Goal: Information Seeking & Learning: Learn about a topic

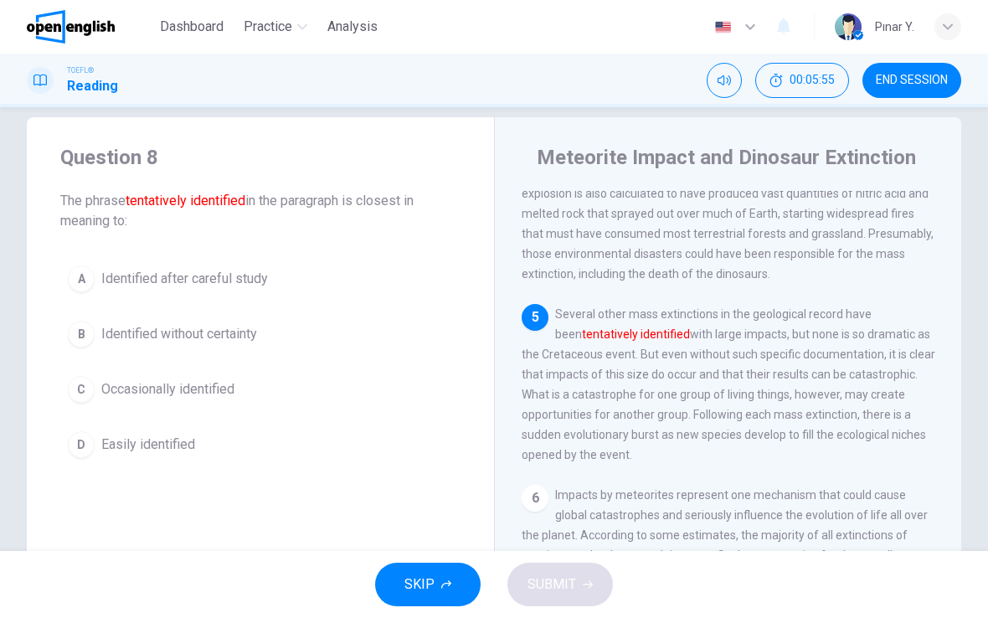
scroll to position [711, 0]
click at [242, 341] on span "Identified without certainty" at bounding box center [179, 334] width 156 height 20
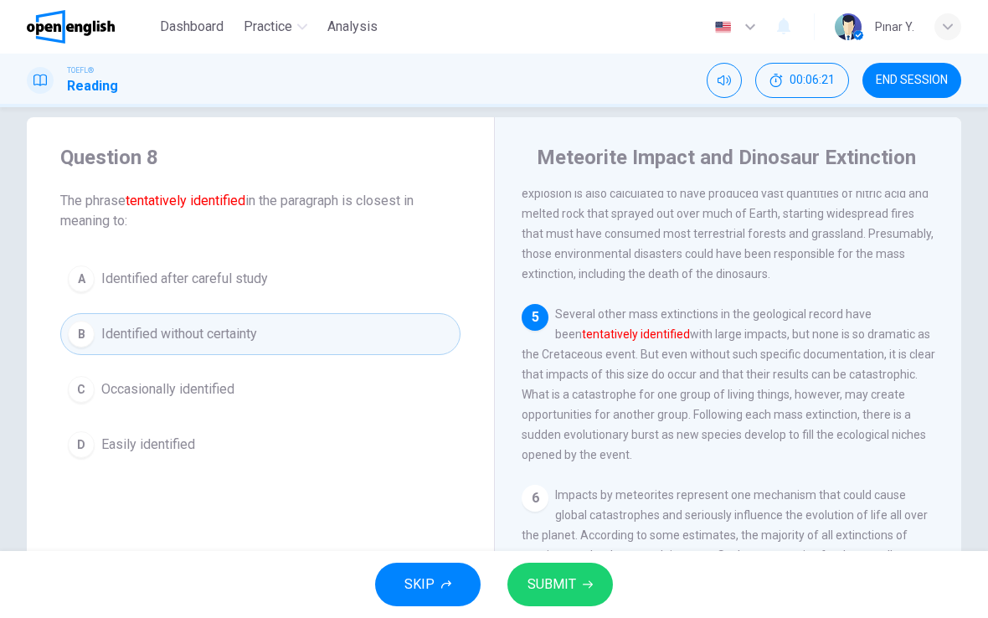
click at [544, 589] on span "SUBMIT" at bounding box center [551, 584] width 49 height 23
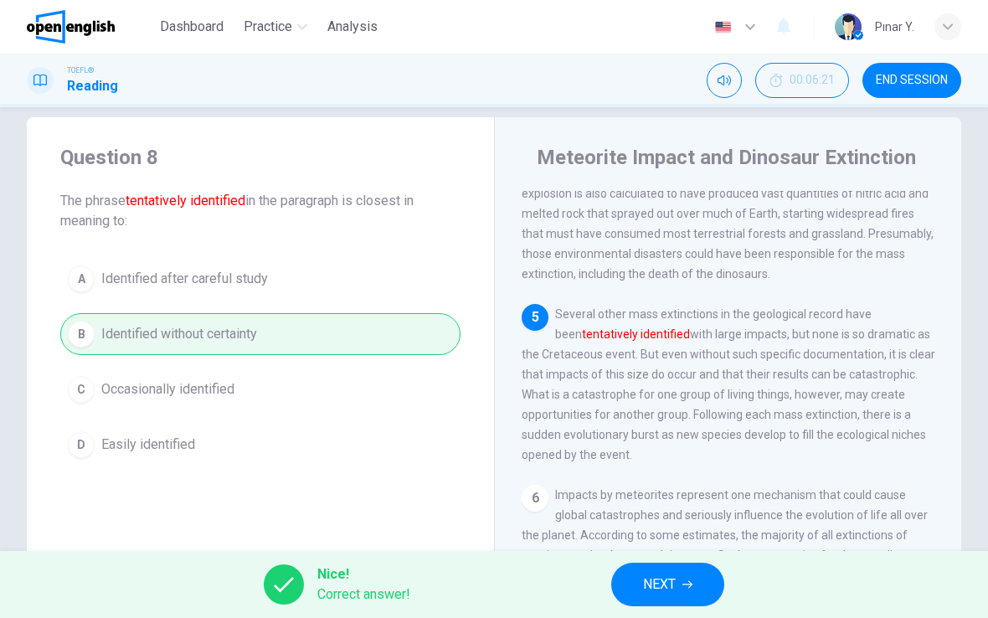
click at [680, 591] on button "NEXT" at bounding box center [667, 585] width 113 height 44
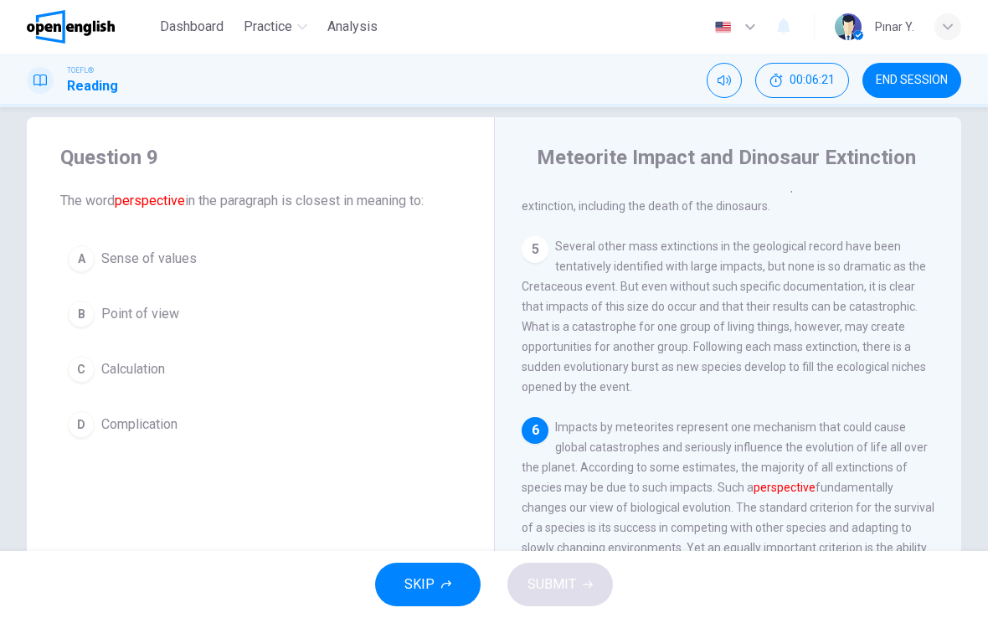
scroll to position [875, 0]
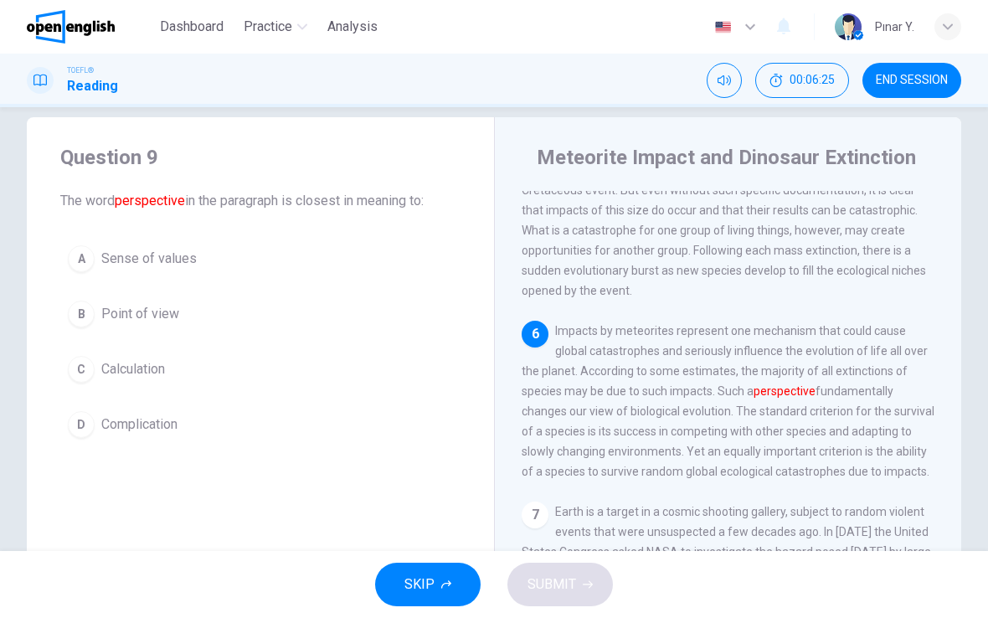
click at [163, 305] on span "Point of view" at bounding box center [140, 314] width 78 height 20
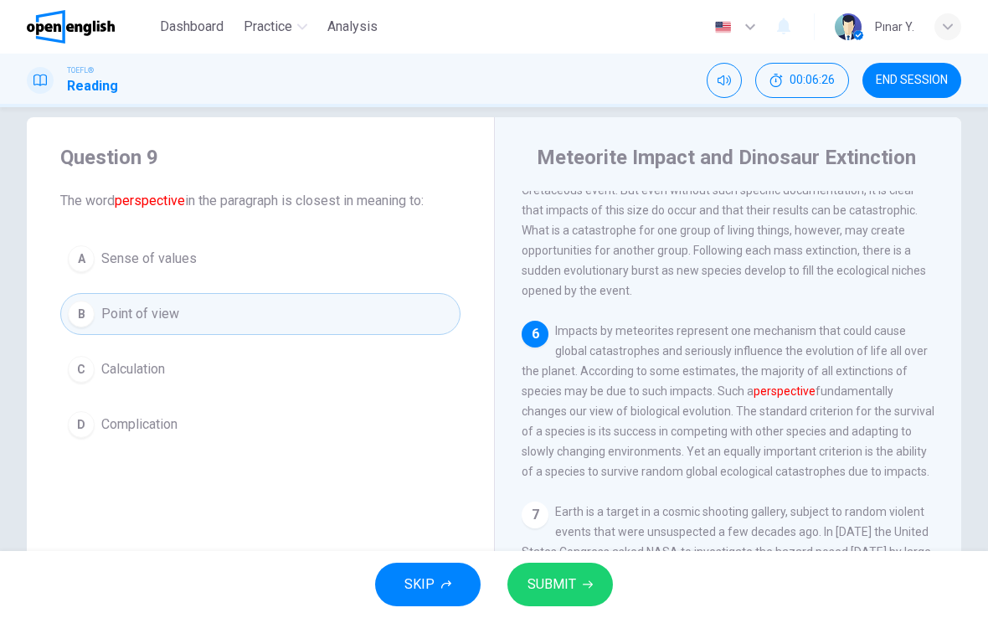
click at [537, 573] on span "SUBMIT" at bounding box center [551, 584] width 49 height 23
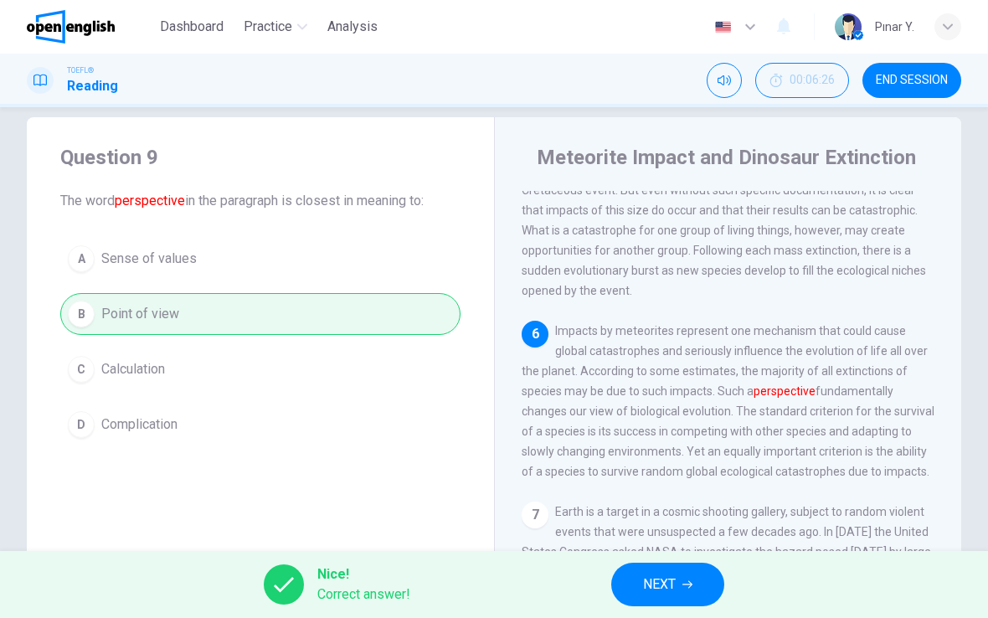
click at [641, 575] on button "NEXT" at bounding box center [667, 585] width 113 height 44
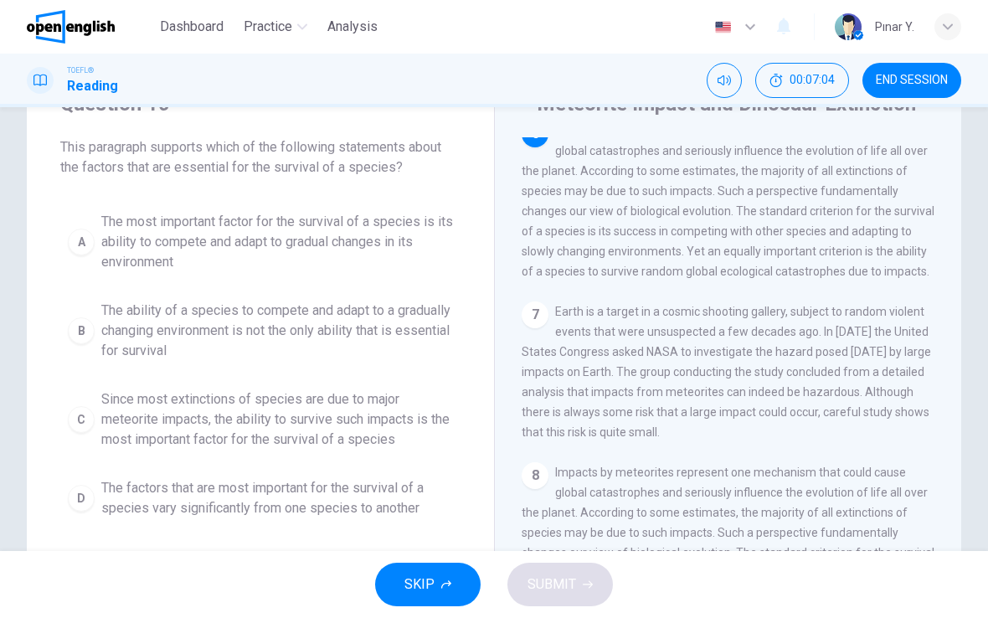
scroll to position [80, 0]
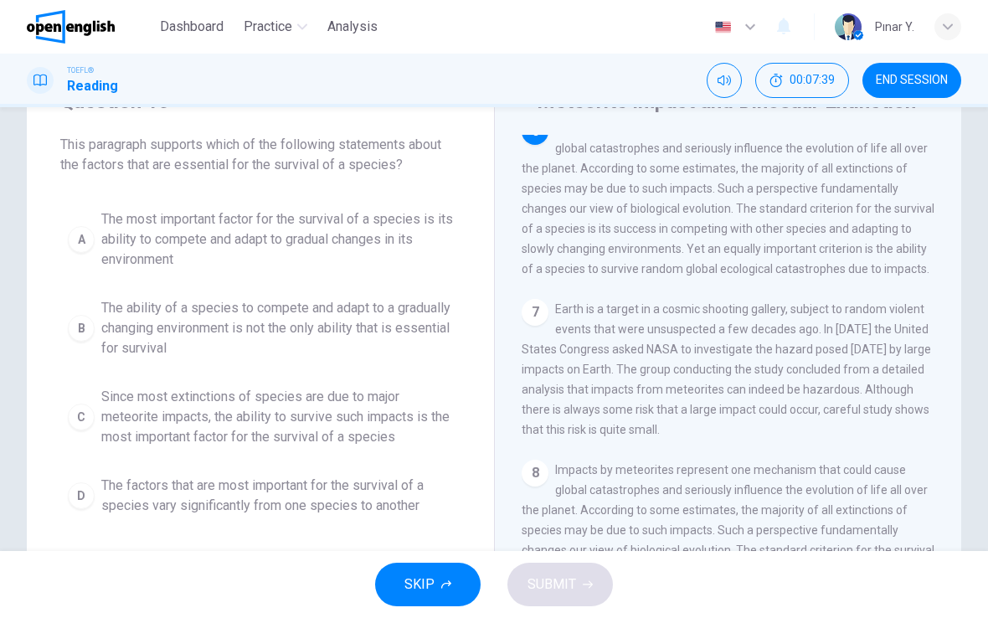
click at [172, 318] on span "The ability of a species to compete and adapt to a gradually changing environme…" at bounding box center [277, 328] width 352 height 60
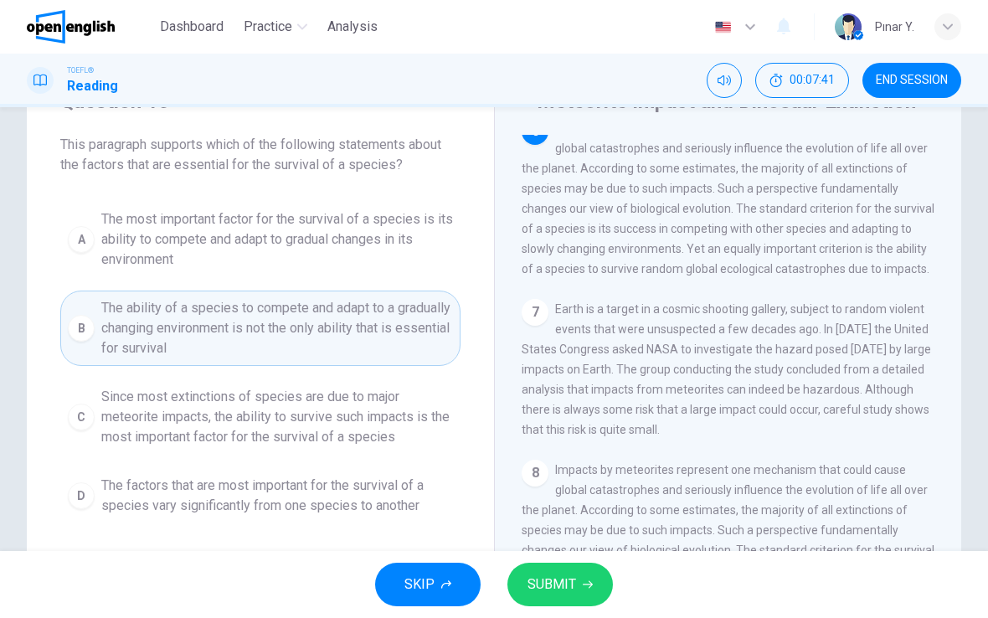
click at [549, 598] on button "SUBMIT" at bounding box center [559, 585] width 105 height 44
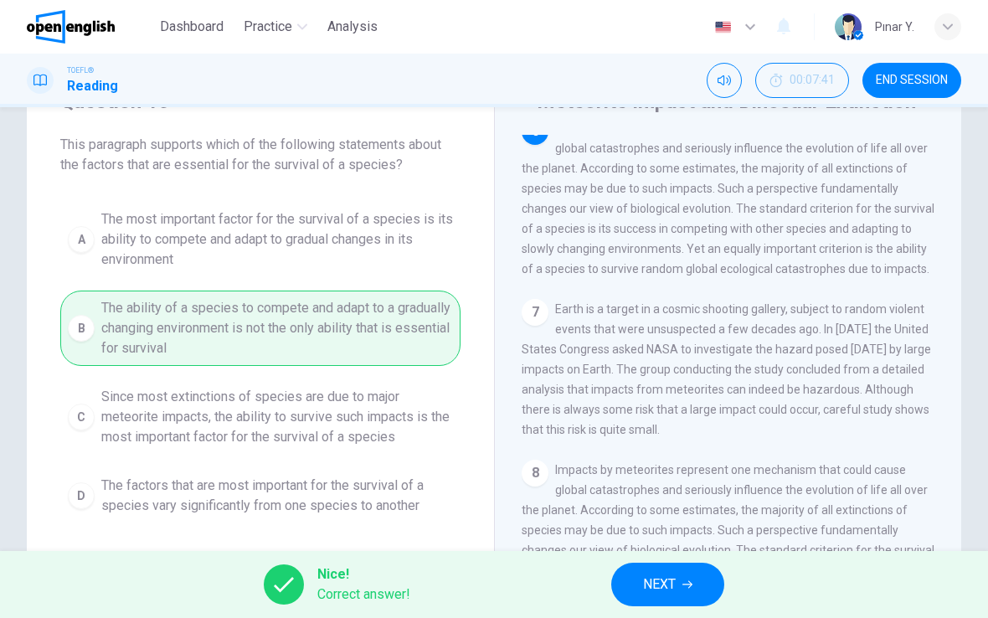
click at [672, 593] on span "NEXT" at bounding box center [659, 584] width 33 height 23
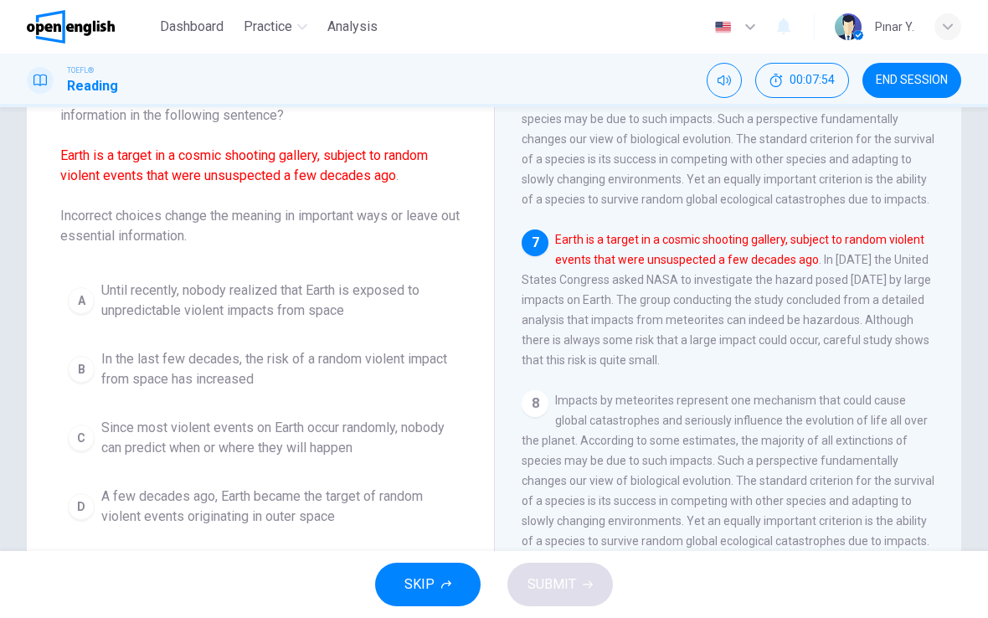
scroll to position [131, 0]
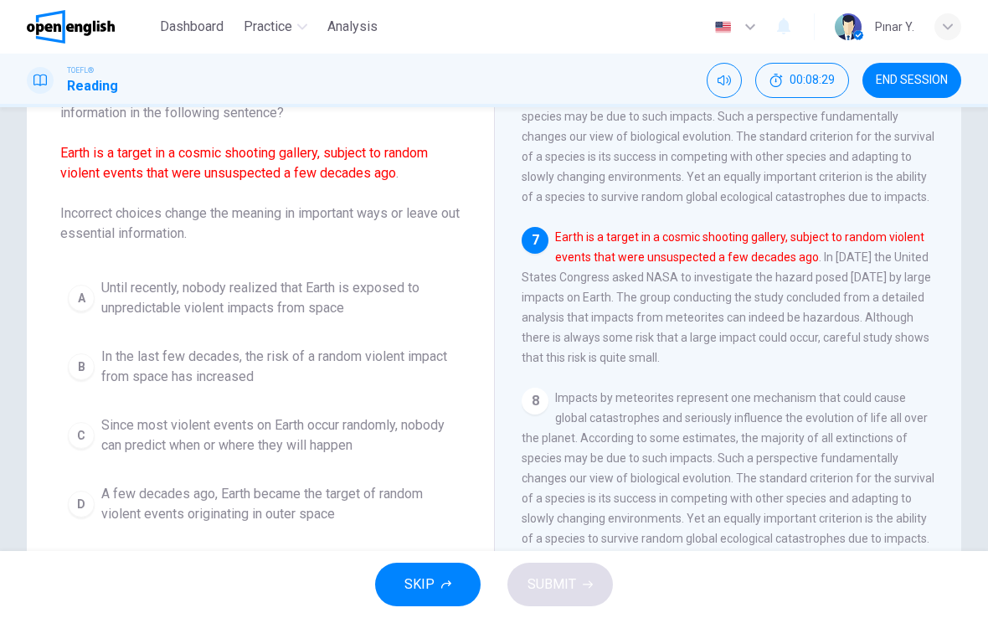
click at [198, 509] on span "A few decades ago, Earth became the target of random violent events originating…" at bounding box center [277, 504] width 352 height 40
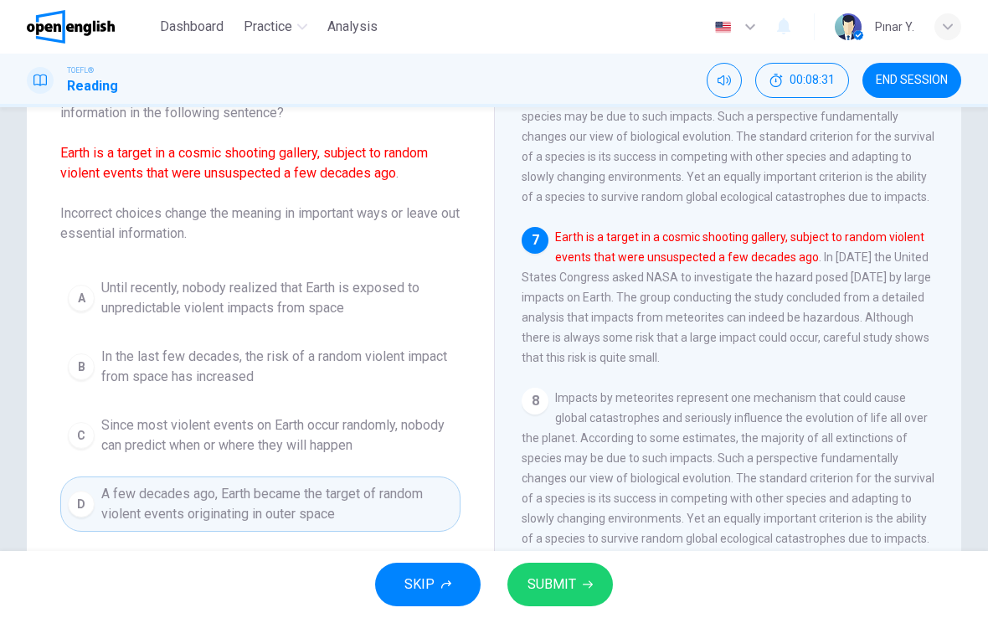
click at [573, 557] on div "SKIP SUBMIT" at bounding box center [494, 584] width 988 height 67
click at [544, 573] on span "SUBMIT" at bounding box center [551, 584] width 49 height 23
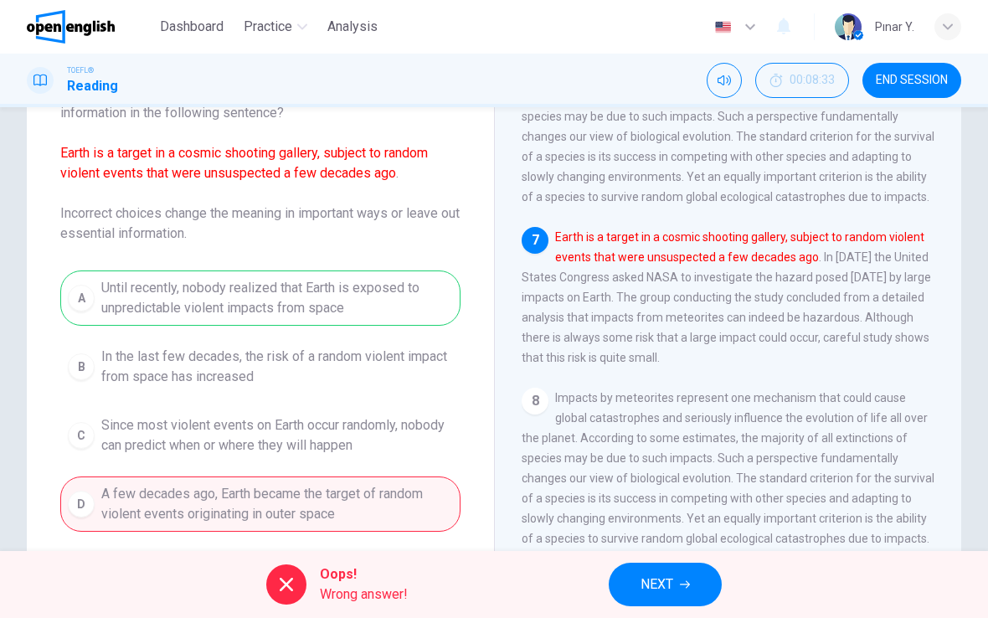
click at [659, 580] on span "NEXT" at bounding box center [657, 584] width 33 height 23
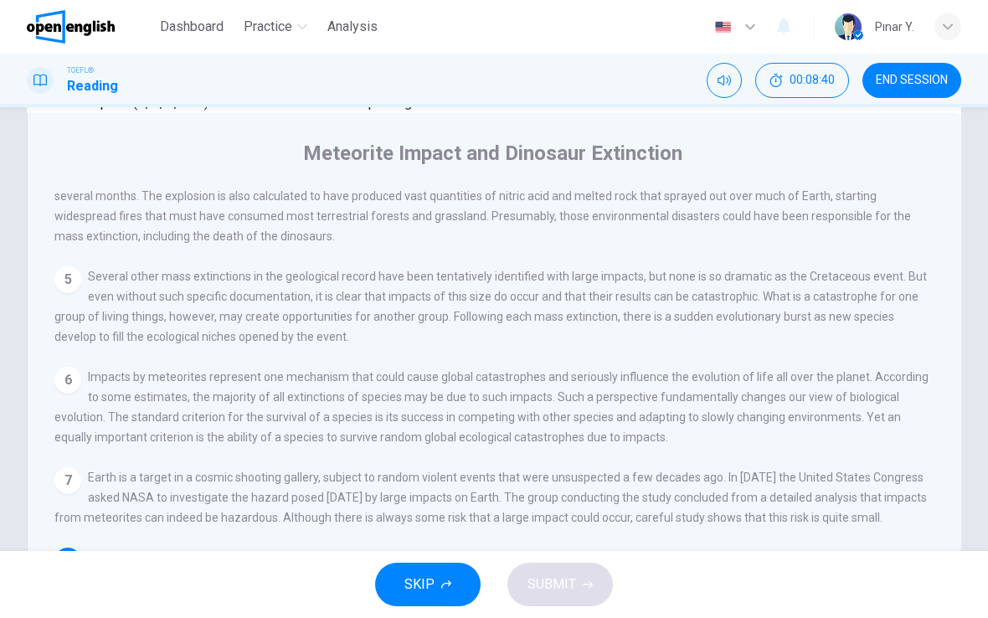
scroll to position [173, 0]
click at [733, 594] on input at bounding box center [675, 601] width 116 height 15
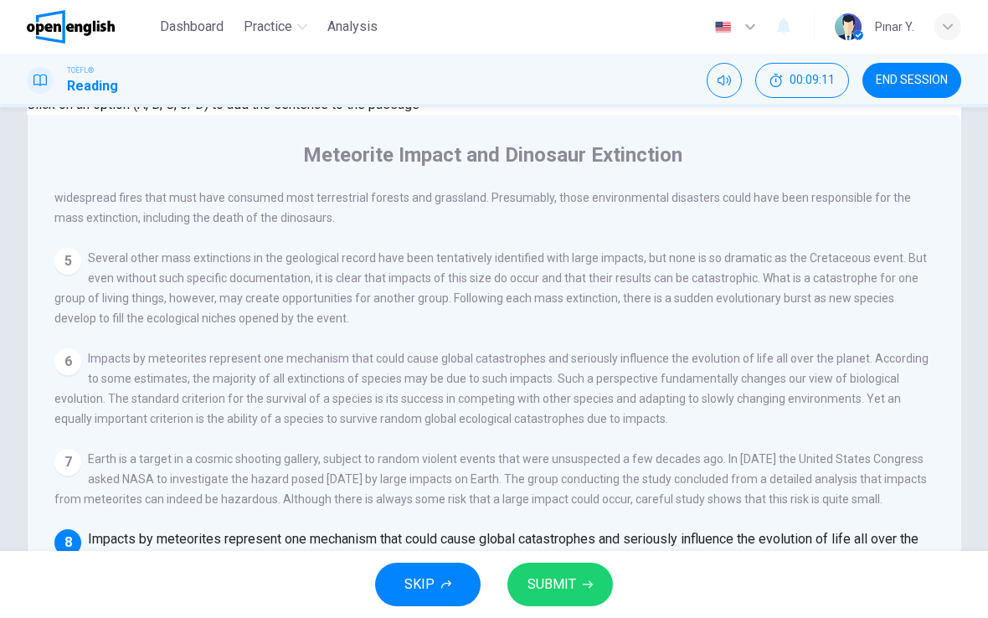
click at [583, 595] on button "SUBMIT" at bounding box center [559, 585] width 105 height 44
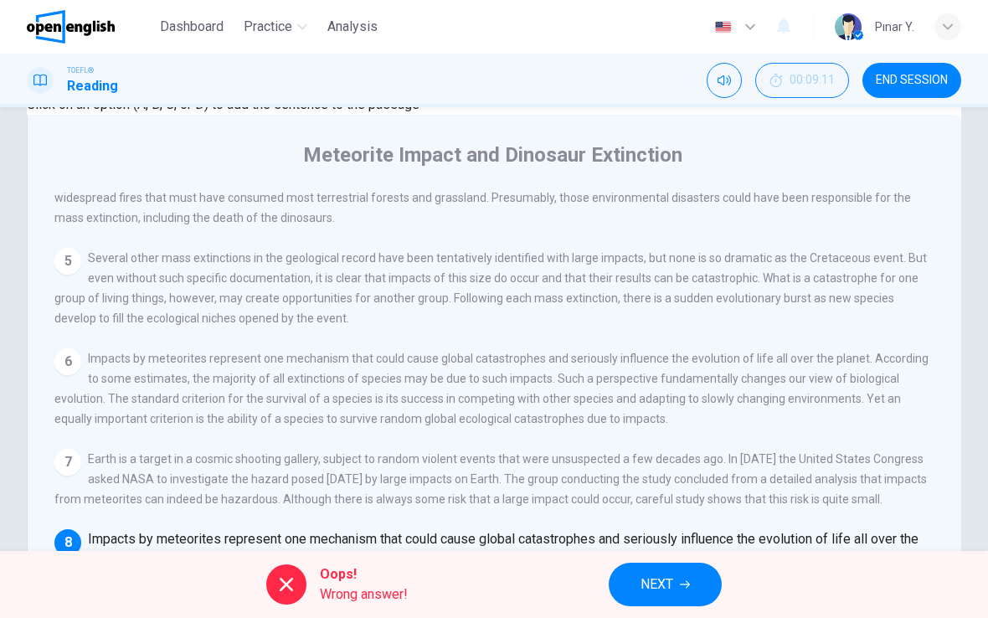
scroll to position [1142, 0]
click at [642, 584] on span "NEXT" at bounding box center [657, 584] width 33 height 23
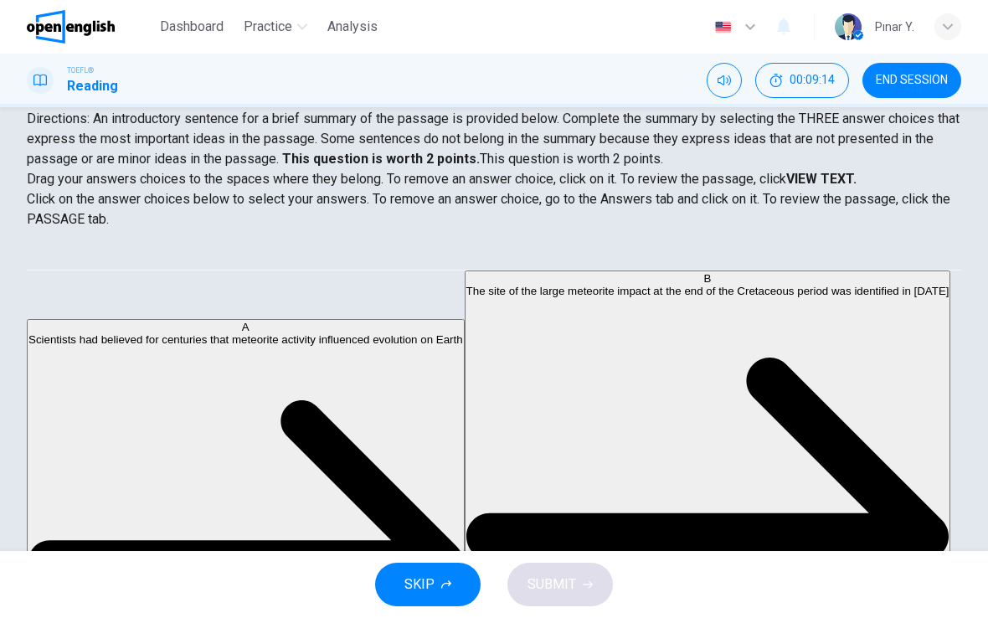
scroll to position [0, 0]
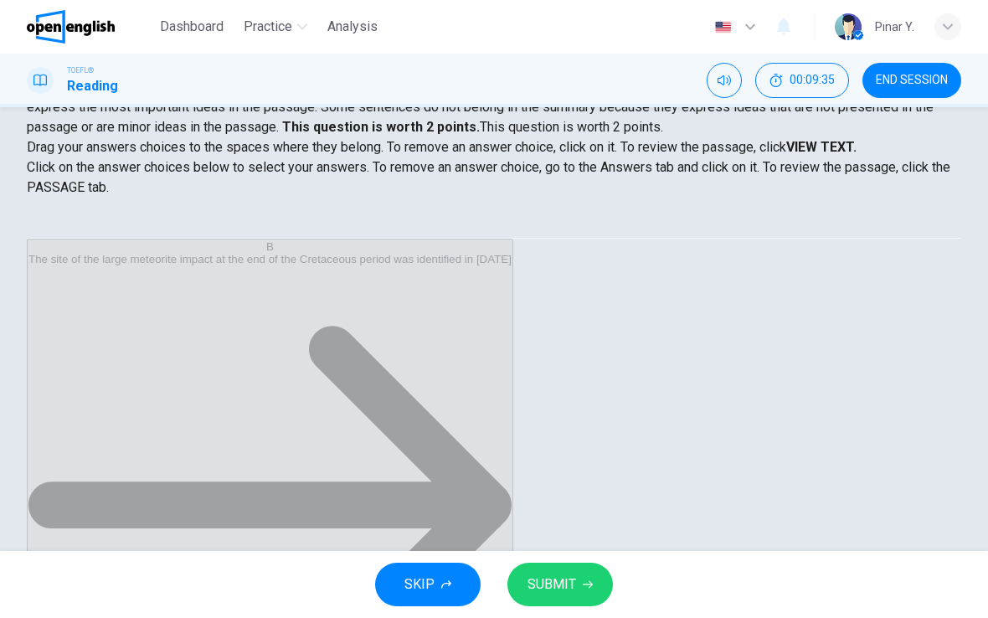
scroll to position [151, 0]
click at [566, 577] on span "SUBMIT" at bounding box center [551, 584] width 49 height 23
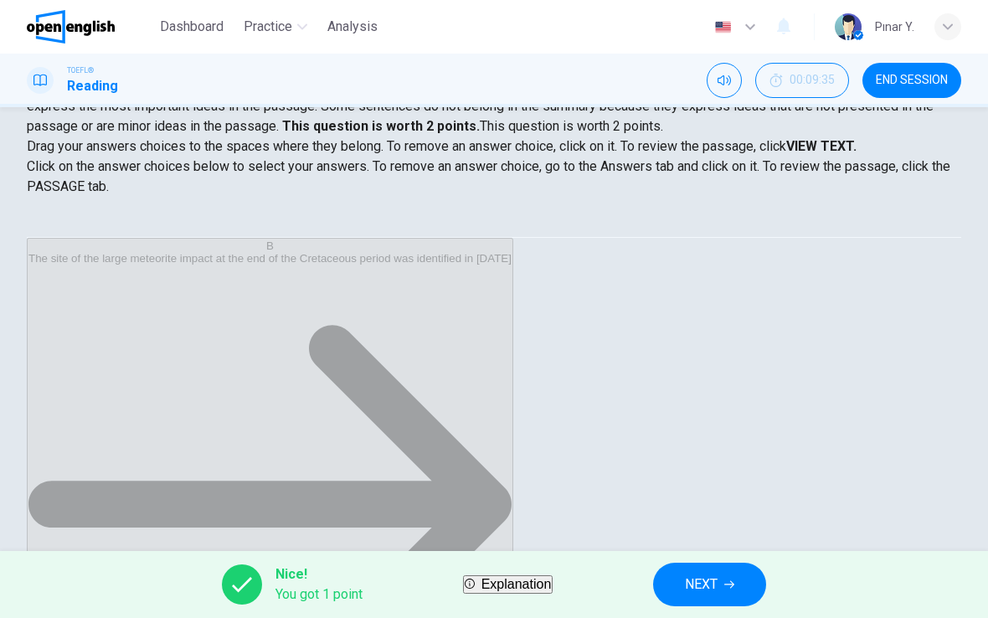
scroll to position [205, 0]
click at [116, 78] on h1 "Reading" at bounding box center [92, 86] width 51 height 20
click at [36, 69] on div at bounding box center [40, 80] width 27 height 27
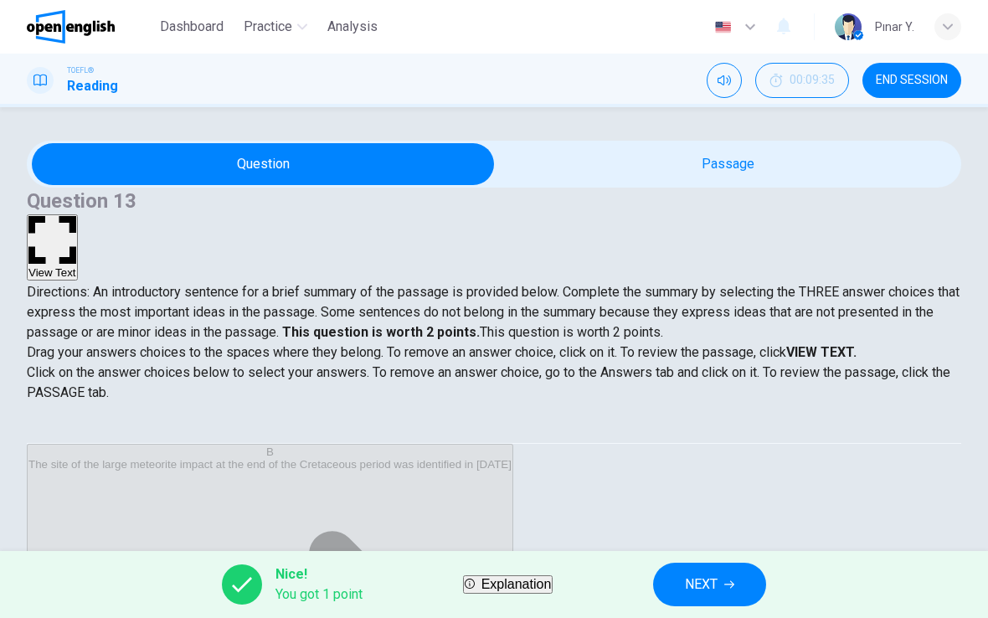
scroll to position [0, 0]
click at [826, 342] on div "Drag your answers choices to the spaces where they belong. To remove an answer …" at bounding box center [494, 372] width 934 height 60
click at [836, 344] on strong "VIEW TEXT." at bounding box center [821, 352] width 70 height 16
click at [803, 342] on span "Drag your answers choices to the spaces where they belong. To remove an answer …" at bounding box center [494, 372] width 934 height 60
click at [802, 342] on span "Drag your answers choices to the spaces where they belong. To remove an answer …" at bounding box center [494, 372] width 934 height 60
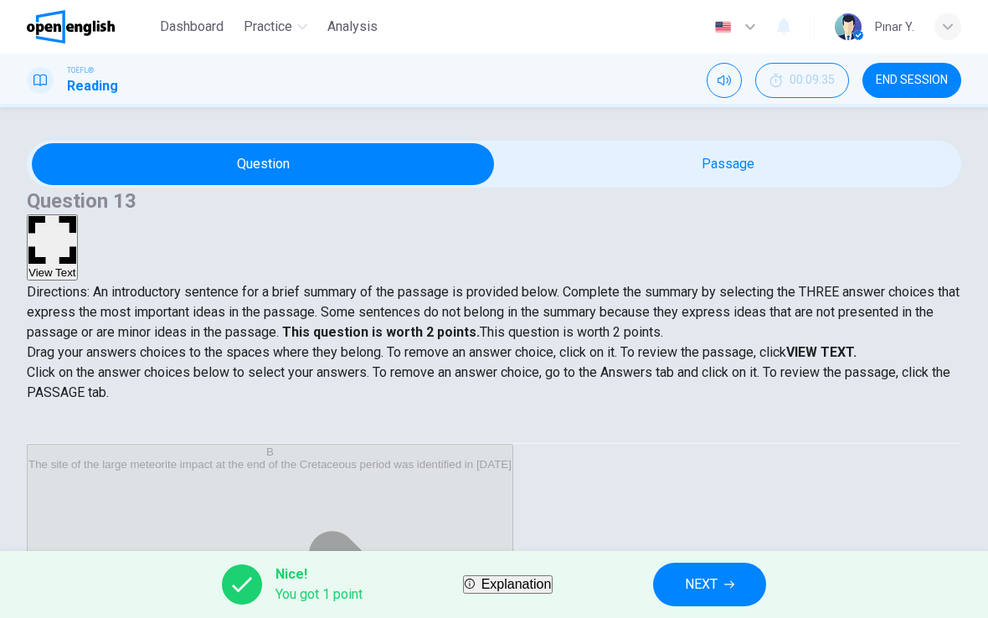
click at [733, 342] on p "Drag your answers choices to the spaces where they belong. To remove an answer …" at bounding box center [494, 352] width 934 height 20
click at [816, 342] on span "Drag your answers choices to the spaces where they belong. To remove an answer …" at bounding box center [494, 372] width 934 height 60
click at [480, 324] on strong "This question is worth 2 points." at bounding box center [379, 332] width 201 height 16
click at [845, 344] on strong "VIEW TEXT." at bounding box center [821, 352] width 70 height 16
click at [790, 344] on p "Drag your answers choices to the spaces where they belong. To remove an answer …" at bounding box center [494, 352] width 934 height 20
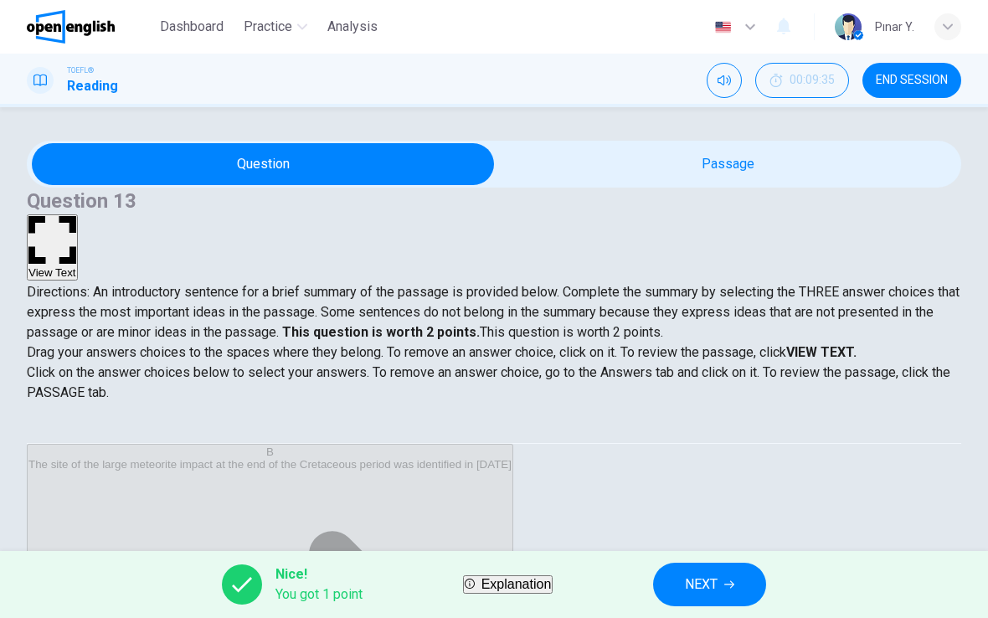
click at [832, 344] on strong "VIEW TEXT." at bounding box center [821, 352] width 70 height 16
click at [784, 342] on span "Drag your answers choices to the spaces where they belong. To remove an answer …" at bounding box center [494, 372] width 934 height 60
click at [791, 342] on p "Drag your answers choices to the spaces where they belong. To remove an answer …" at bounding box center [494, 352] width 934 height 20
click at [828, 352] on span "Drag your answers choices to the spaces where they belong. To remove an answer …" at bounding box center [494, 372] width 934 height 60
click at [78, 214] on button "View Text" at bounding box center [52, 247] width 51 height 66
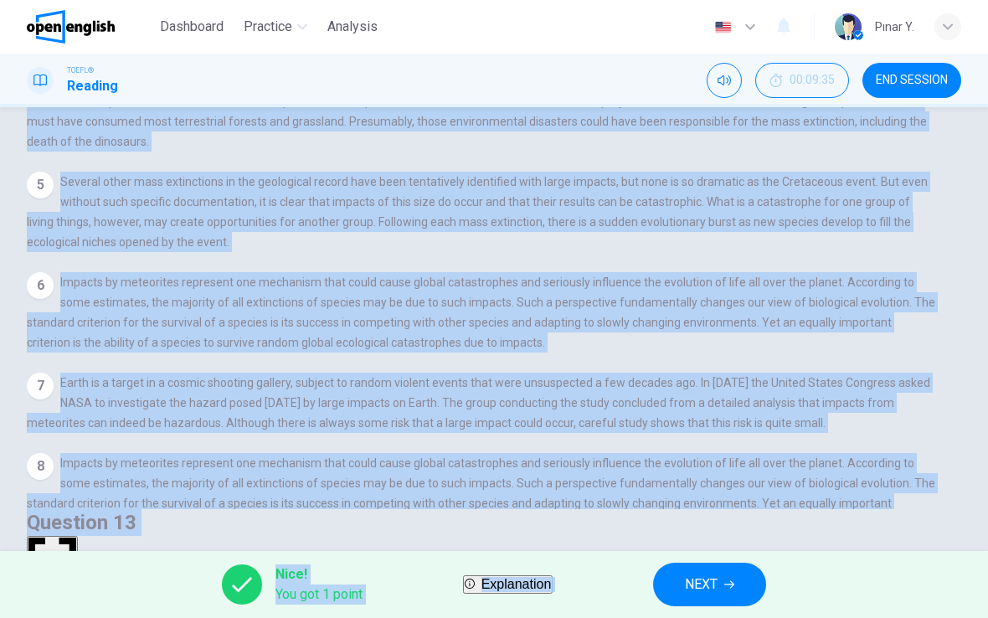
scroll to position [183, 0]
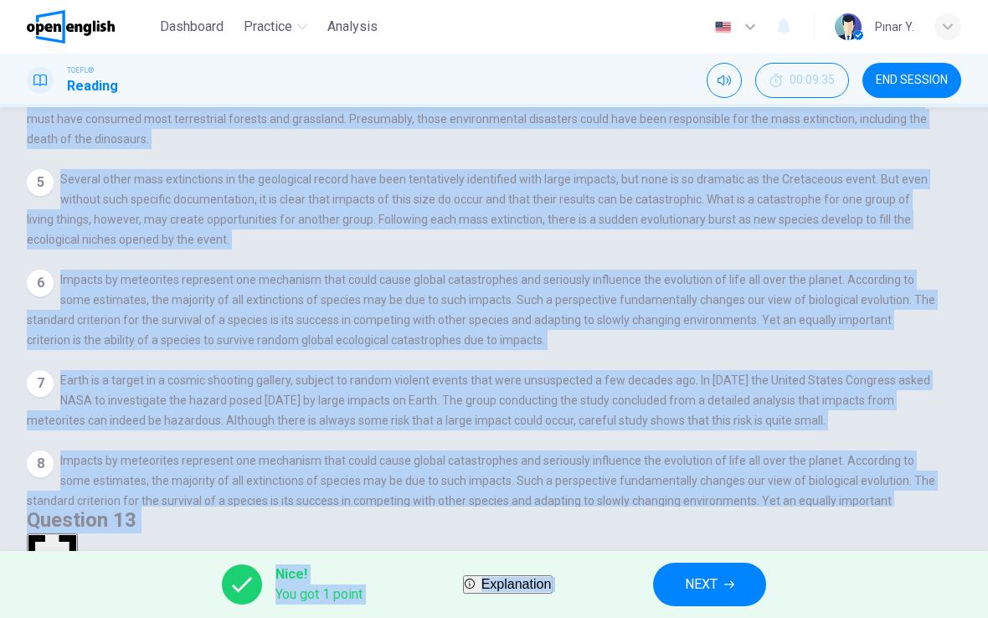
click at [666, 411] on div "View Question 1 There is increasing evidence that the impacts of meteorites hav…" at bounding box center [492, 265] width 930 height 481
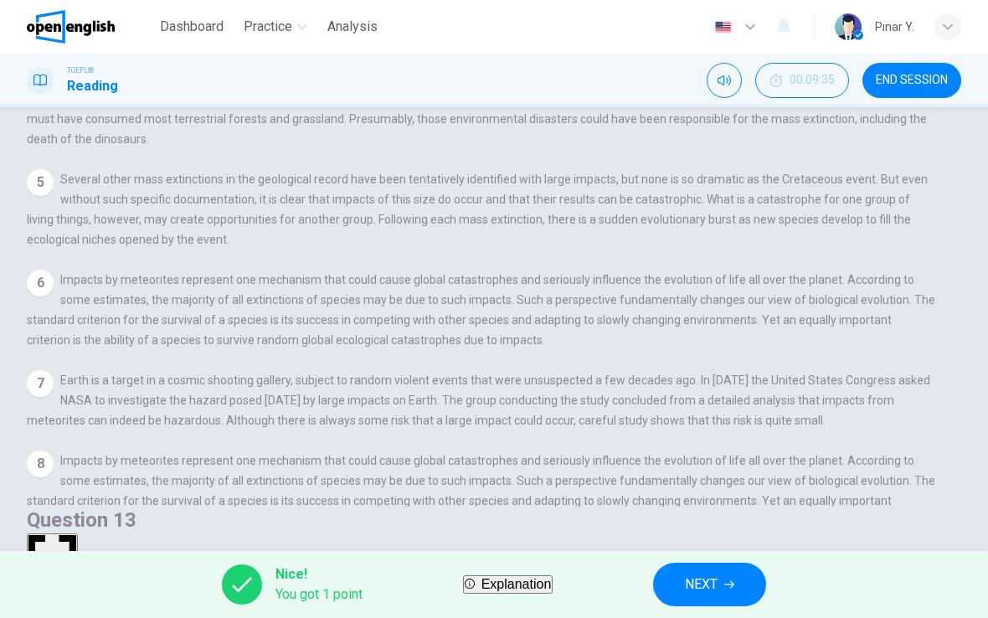
click at [567, 332] on div "View Question 1 There is increasing evidence that the impacts of meteorites hav…" at bounding box center [492, 265] width 930 height 481
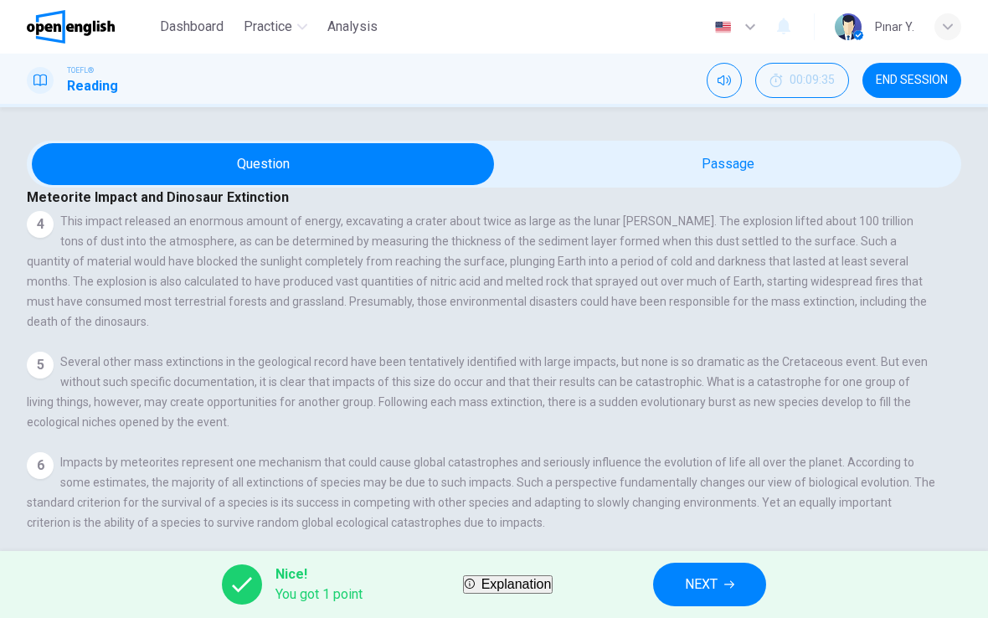
scroll to position [370, 0]
click at [884, 83] on span "END SESSION" at bounding box center [912, 80] width 72 height 13
